Goal: Information Seeking & Learning: Learn about a topic

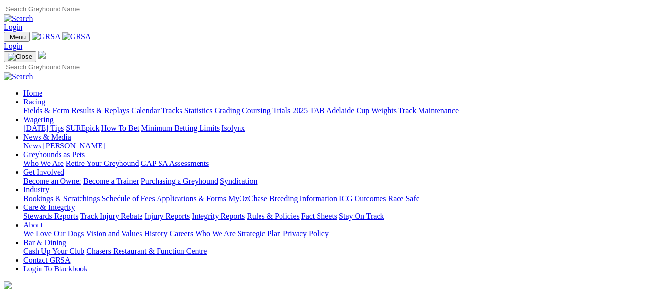
scroll to position [390, 0]
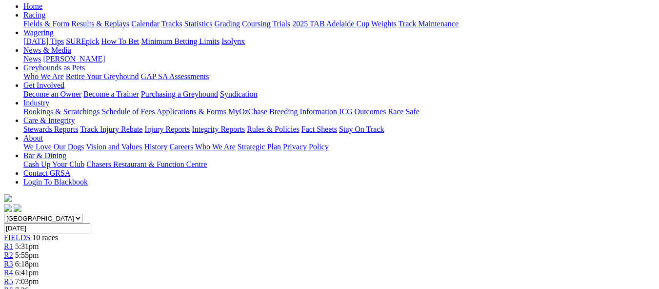
scroll to position [146, 0]
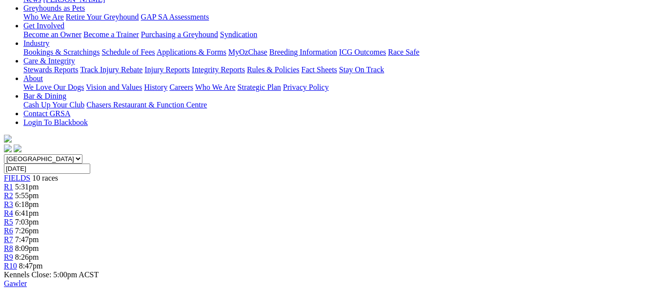
scroll to position [146, 0]
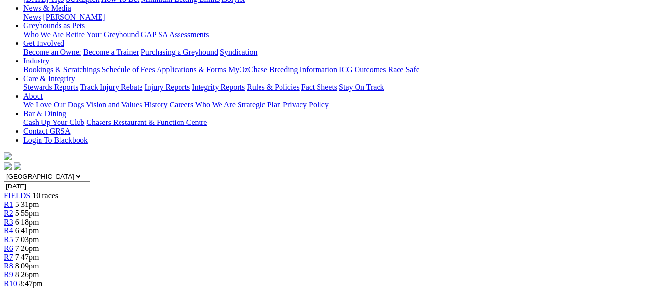
click at [13, 244] on span "R6" at bounding box center [8, 248] width 9 height 8
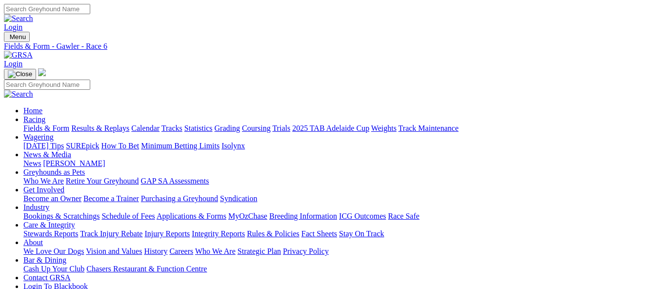
scroll to position [195, 0]
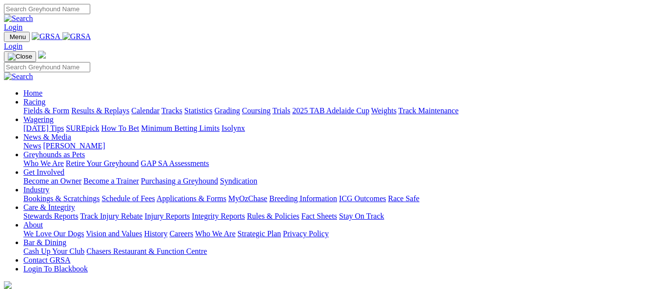
scroll to position [439, 0]
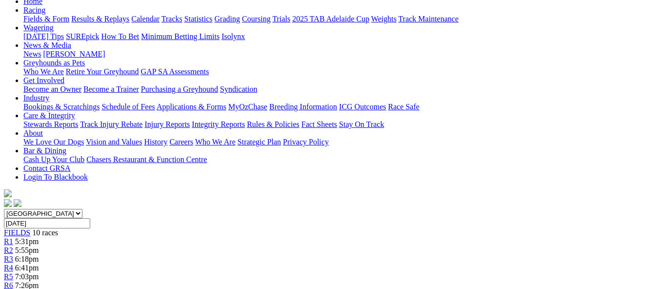
scroll to position [49, 0]
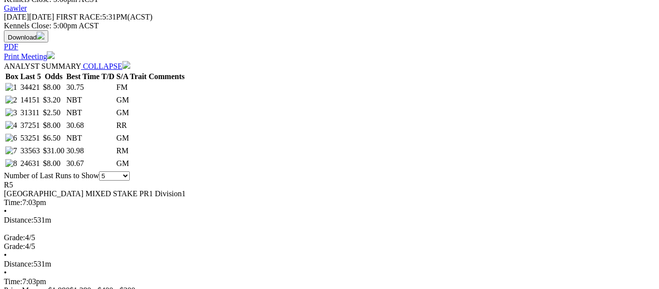
scroll to position [390, 0]
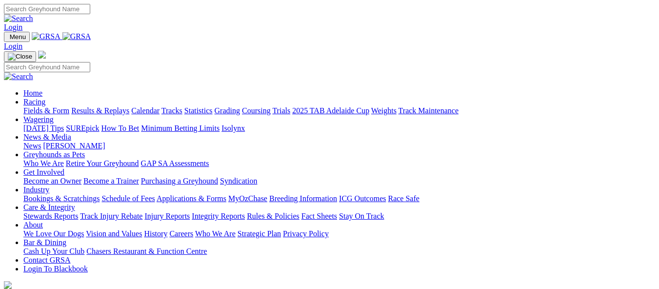
scroll to position [341, 0]
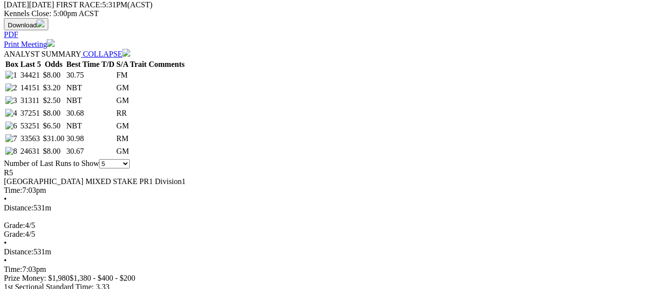
scroll to position [634, 0]
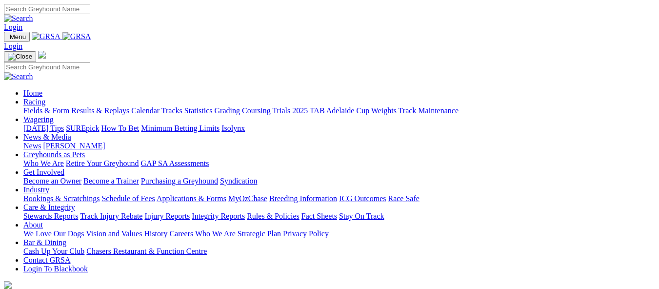
scroll to position [341, 0]
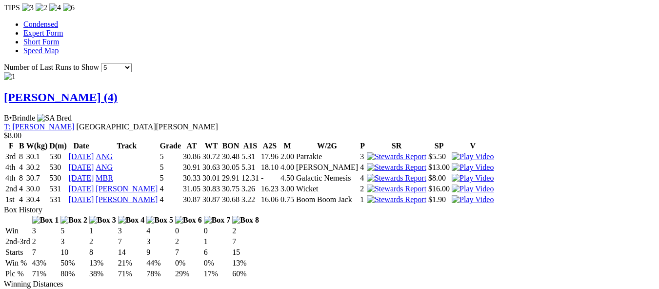
scroll to position [975, 0]
